Goal: Information Seeking & Learning: Understand process/instructions

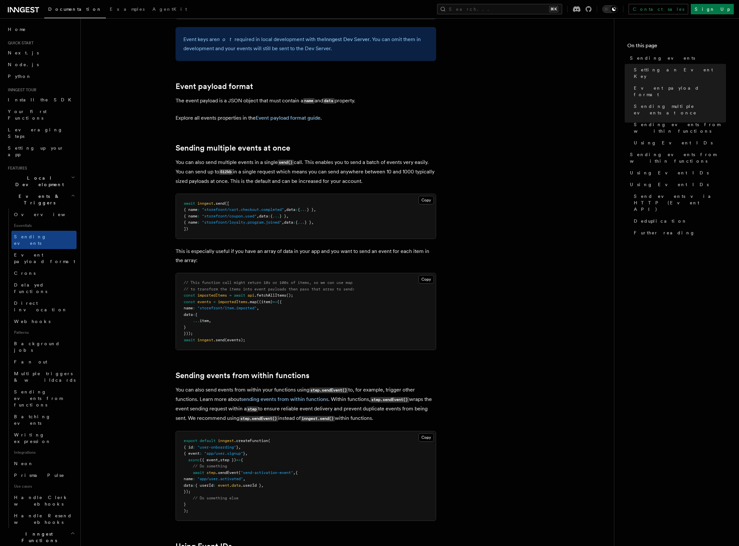
scroll to position [651, 0]
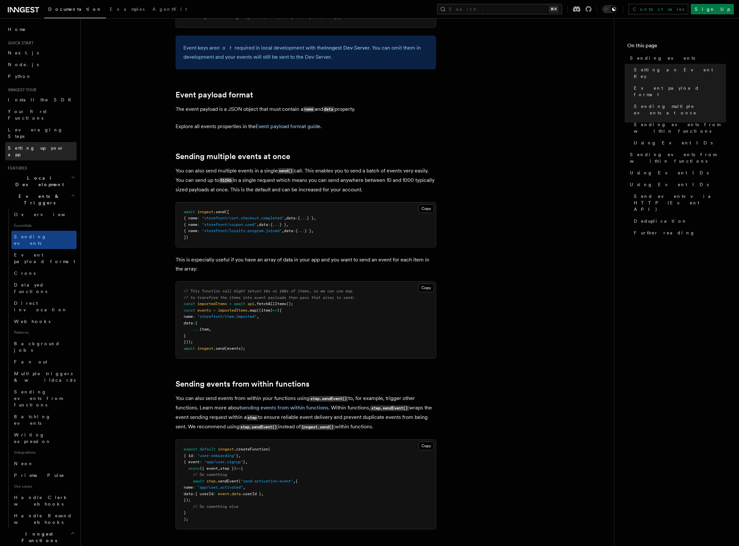
click at [43, 145] on span "Setting up your app" at bounding box center [36, 151] width 56 height 12
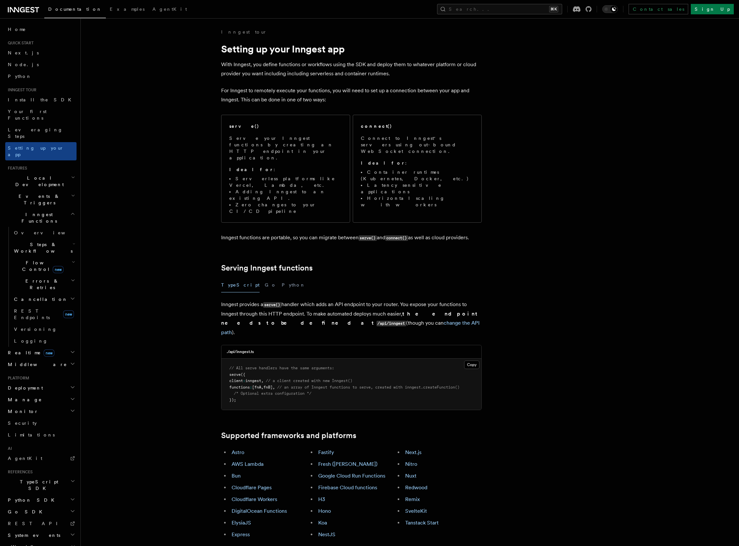
scroll to position [8, 0]
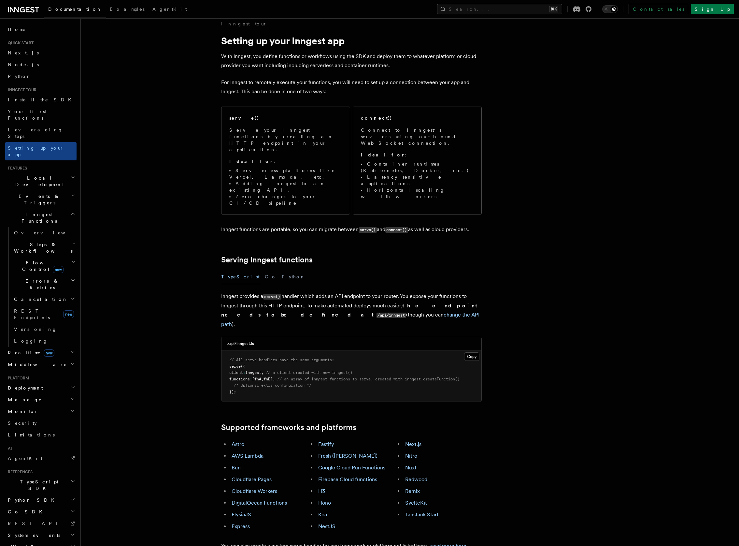
click at [52, 172] on h2 "Local Development" at bounding box center [40, 181] width 71 height 18
click at [34, 190] on link "Overview" at bounding box center [43, 196] width 65 height 12
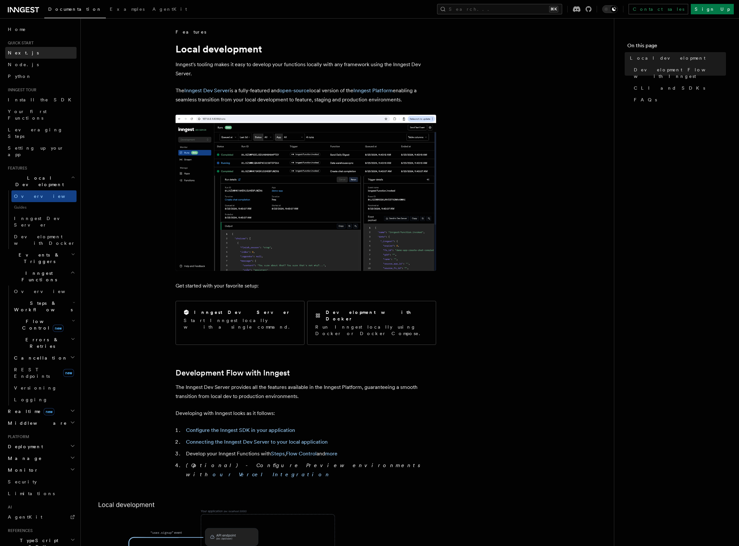
click at [33, 51] on link "Next.js" at bounding box center [40, 53] width 71 height 12
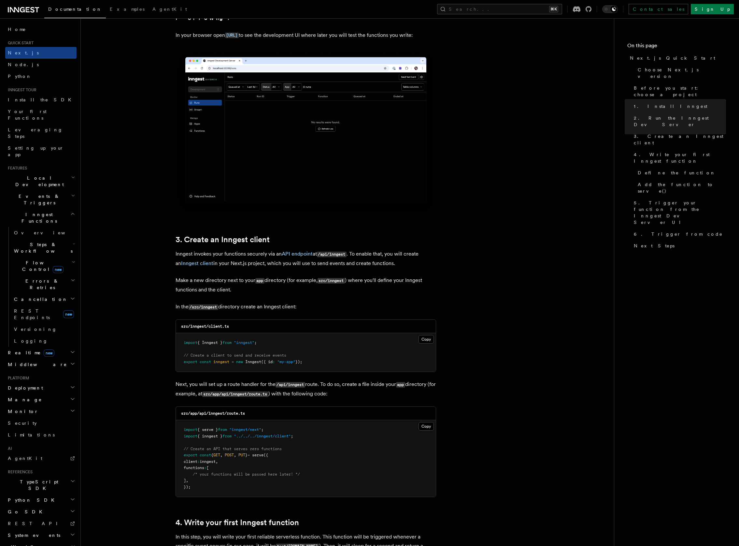
scroll to position [631, 0]
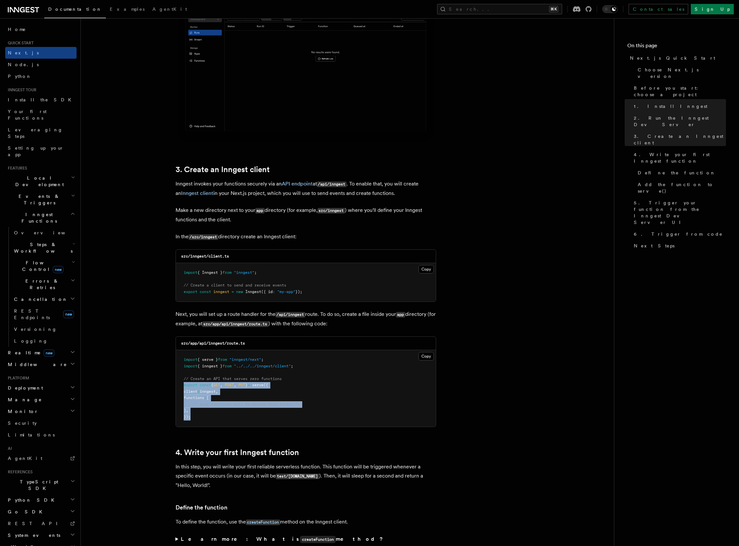
drag, startPoint x: 190, startPoint y: 415, endPoint x: 161, endPoint y: 386, distance: 41.5
copy code "export const { GET , POST , PUT } = serve ({ client : inngest , functions : [ /…"
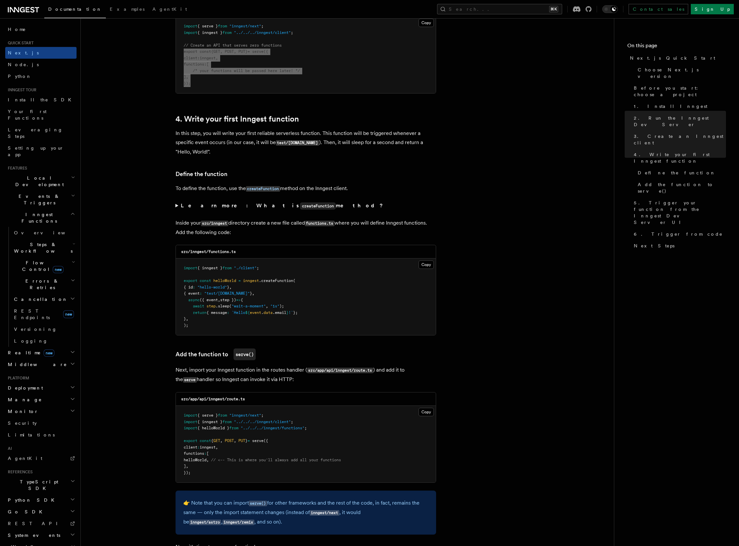
scroll to position [960, 0]
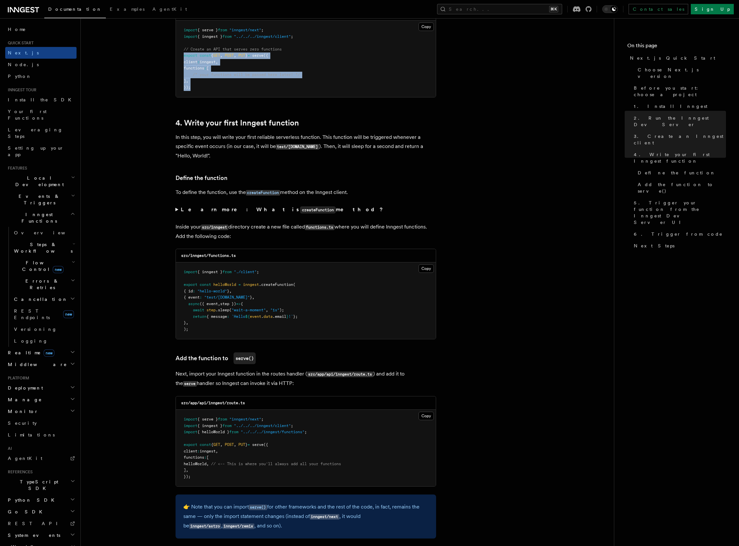
click at [48, 172] on h2 "Local Development" at bounding box center [40, 181] width 71 height 18
click at [38, 190] on link "Overview" at bounding box center [43, 196] width 65 height 12
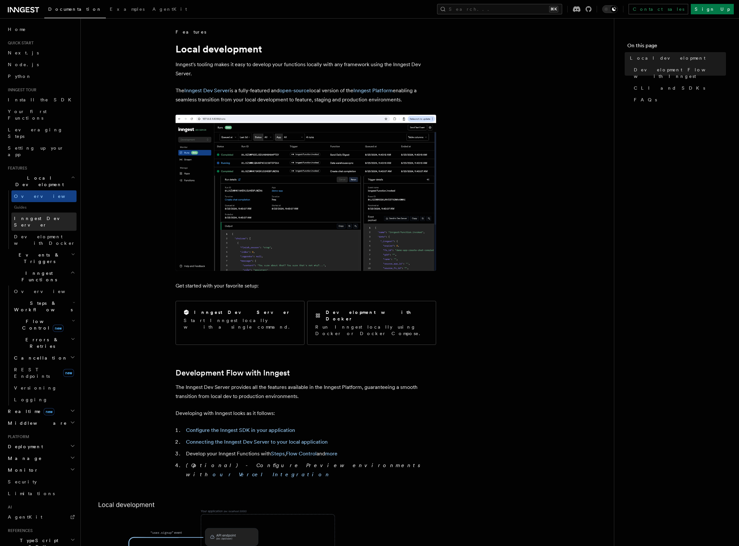
click at [50, 216] on span "Inngest Dev Server" at bounding box center [42, 222] width 56 height 12
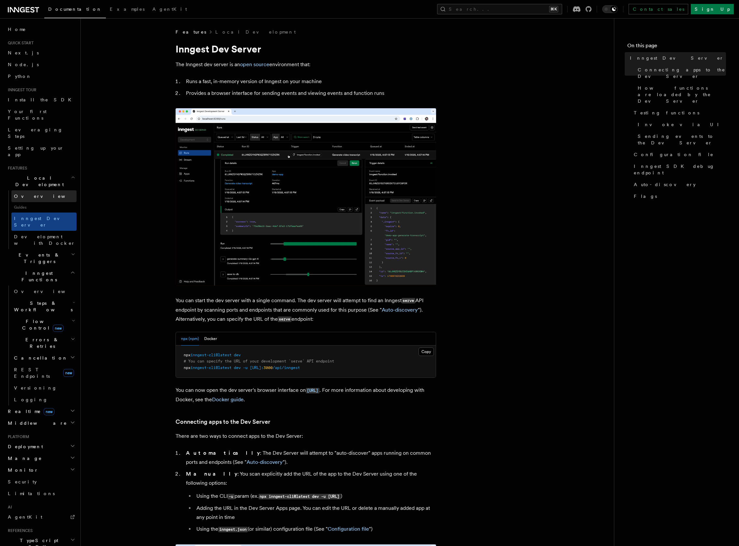
click at [35, 190] on link "Overview" at bounding box center [43, 196] width 65 height 12
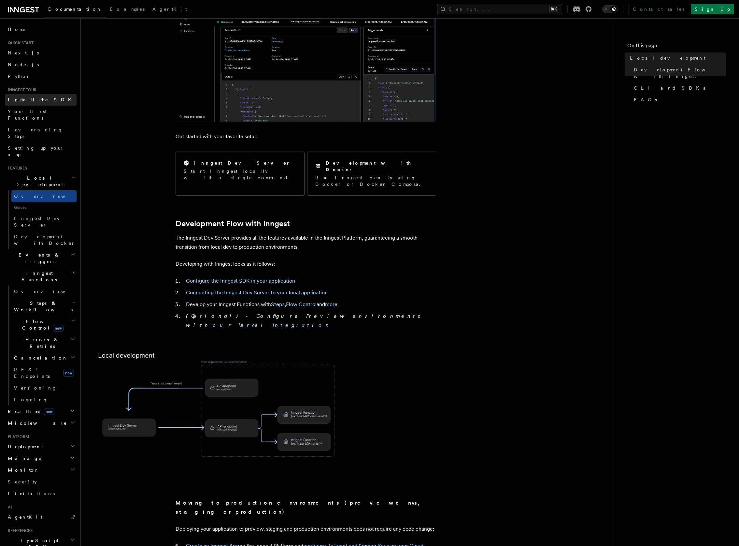
scroll to position [116, 0]
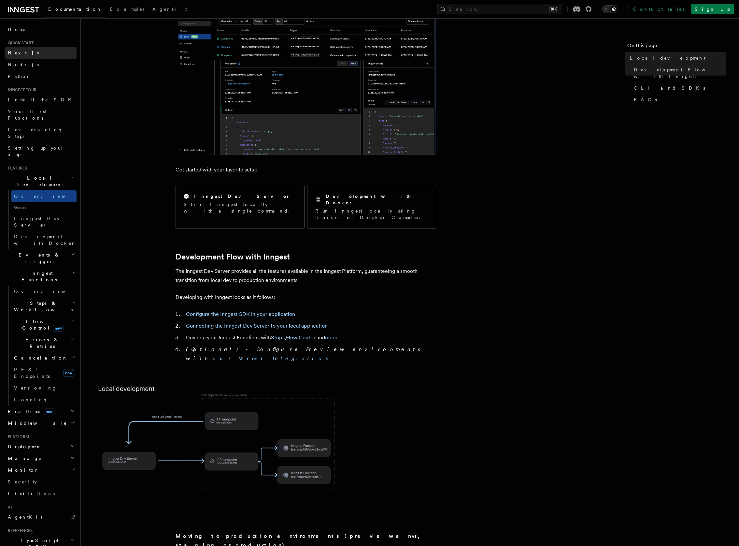
click at [36, 51] on link "Next.js" at bounding box center [40, 53] width 71 height 12
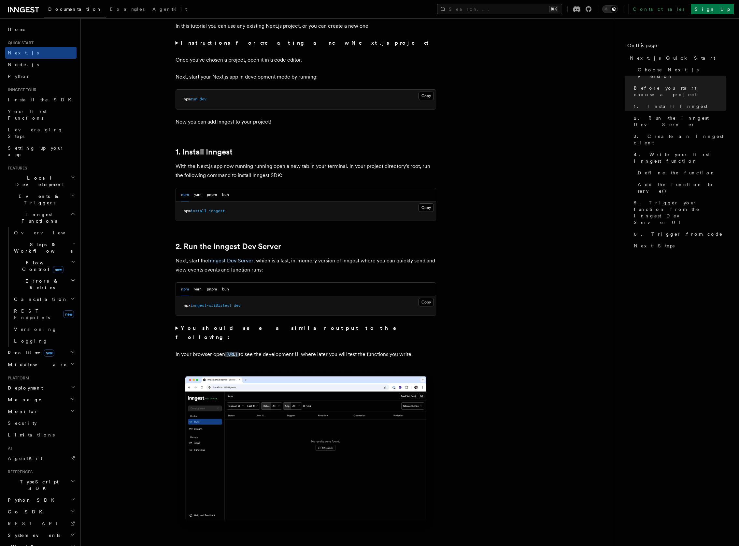
scroll to position [250, 0]
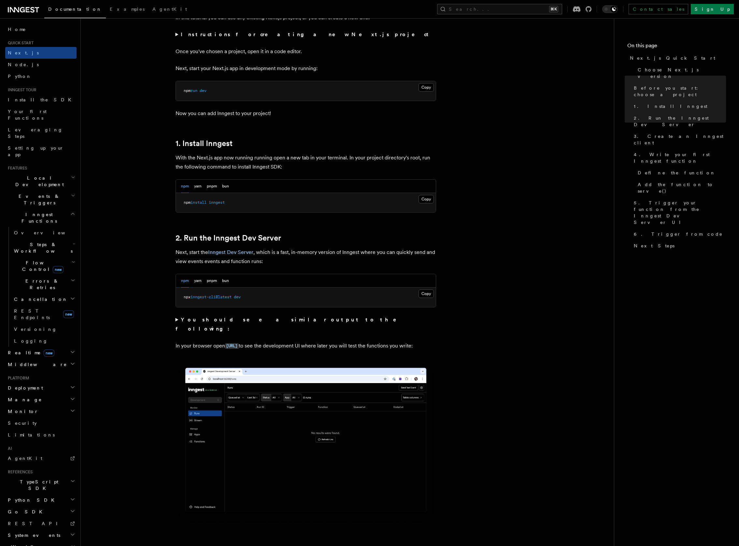
click at [208, 295] on span "inngest-cli@latest" at bounding box center [211, 297] width 41 height 5
click at [426, 290] on button "Copy Copied" at bounding box center [426, 293] width 15 height 8
